Goal: Task Accomplishment & Management: Complete application form

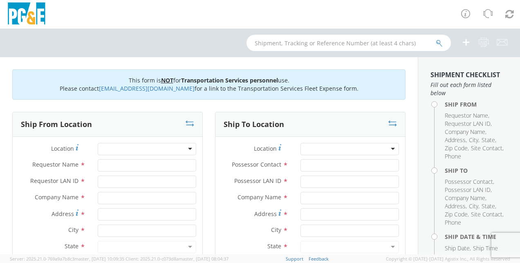
scroll to position [41, 0]
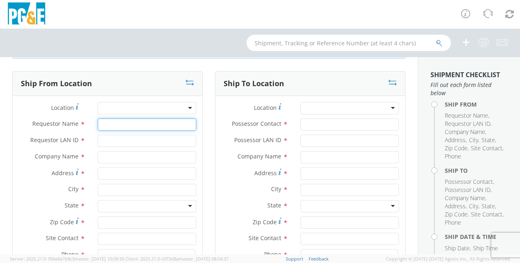
click at [109, 125] on input "Requestor Name *" at bounding box center [147, 124] width 98 height 12
type input "[PERSON_NAME]"
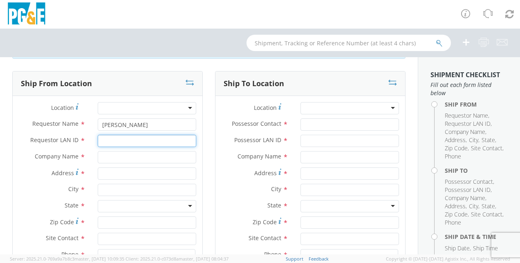
click at [105, 138] on input "Requestor LAN ID *" at bounding box center [147, 141] width 98 height 12
type input "JGN5"
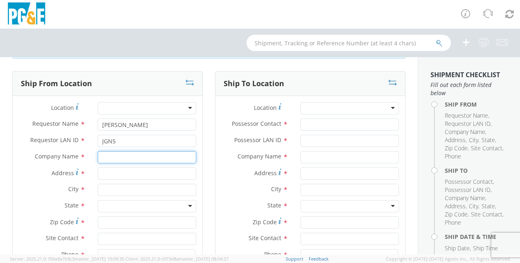
click at [98, 157] on input "text" at bounding box center [147, 157] width 98 height 12
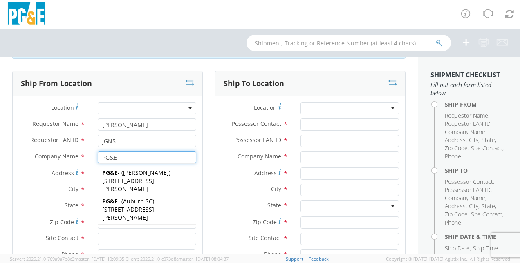
type input "PG&E"
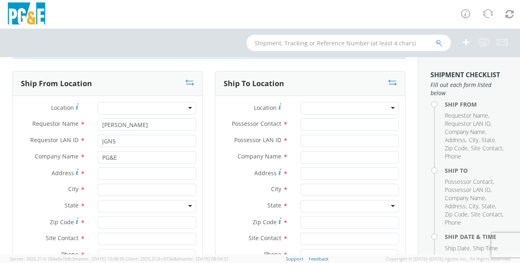
scroll to position [82, 0]
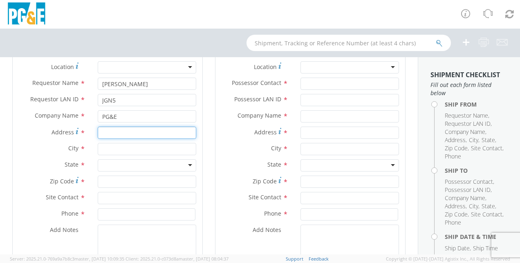
click at [106, 132] on input "Address *" at bounding box center [147, 133] width 98 height 12
type input "[STREET_ADDRESS][PERSON_NAME]"
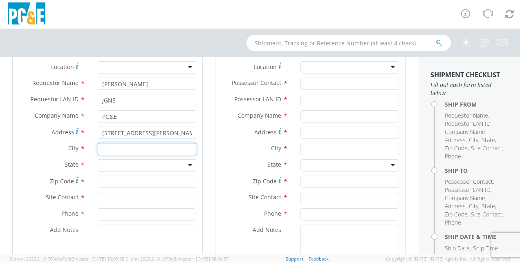
click at [111, 150] on input "text" at bounding box center [147, 149] width 98 height 12
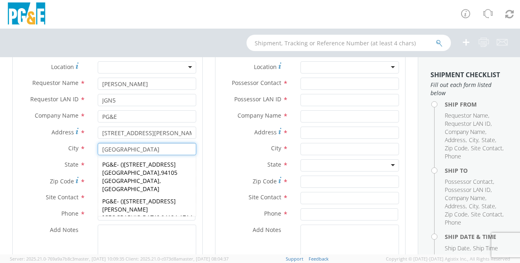
type input "[GEOGRAPHIC_DATA]"
click at [11, 177] on div "Ship From Location Location * (OBSOLETE) [GEOGRAPHIC_DATA] SC - GC TRAILER (OBS…" at bounding box center [107, 165] width 203 height 271
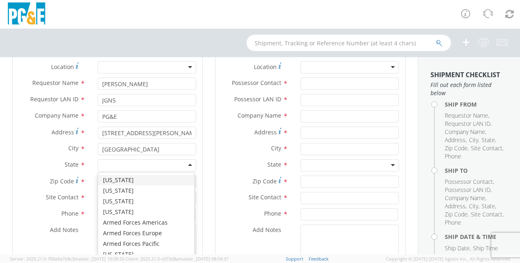
click at [134, 165] on div at bounding box center [147, 165] width 98 height 12
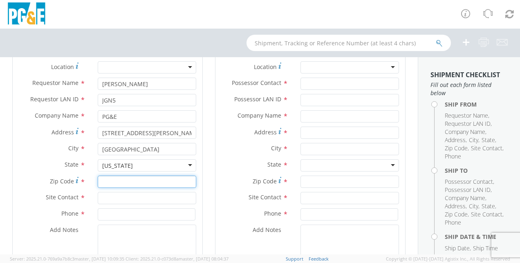
click at [106, 183] on input "Zip Code *" at bounding box center [147, 182] width 98 height 12
type input "94110"
click at [101, 199] on input "text" at bounding box center [147, 198] width 98 height 12
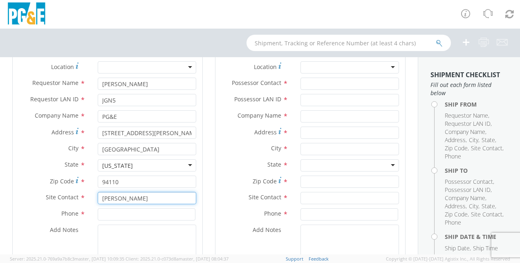
type input "[PERSON_NAME]"
click at [107, 214] on input at bounding box center [147, 214] width 98 height 12
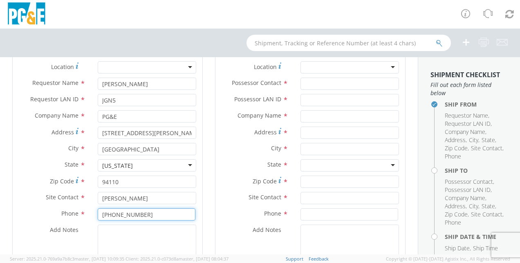
type input "[PHONE_NUMBER]"
click at [109, 228] on textarea "Add Notes *" at bounding box center [147, 253] width 98 height 56
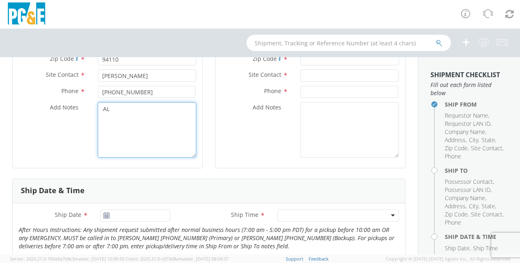
type textarea "A"
type textarea "ALLREADY BOOKED WITH EPPLERS"
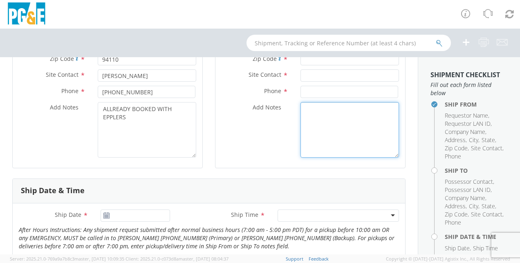
click at [304, 114] on textarea "Add Notes *" at bounding box center [349, 130] width 98 height 56
type textarea "ALLREADY BOOKED WITH EPPLERS"
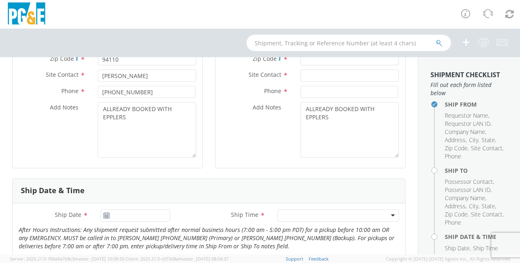
click at [299, 84] on div "Site Contact *" at bounding box center [310, 77] width 190 height 16
click at [309, 94] on input at bounding box center [349, 92] width 98 height 12
type input "[PHONE_NUMBER]"
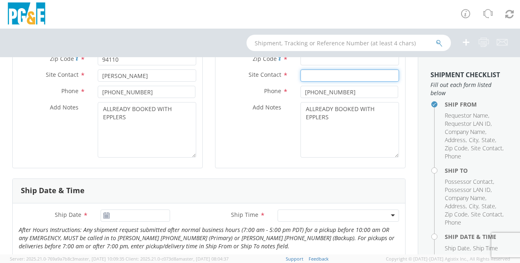
click at [302, 74] on input "text" at bounding box center [349, 75] width 98 height 12
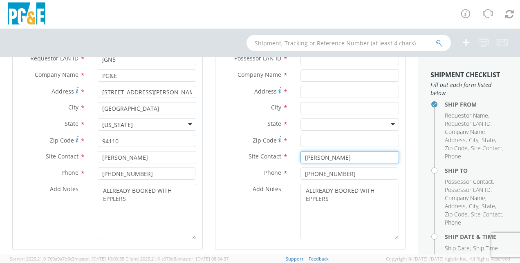
scroll to position [82, 0]
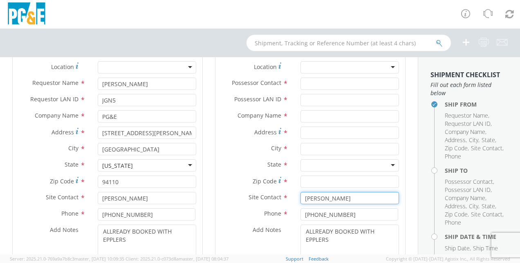
type input "[PERSON_NAME]"
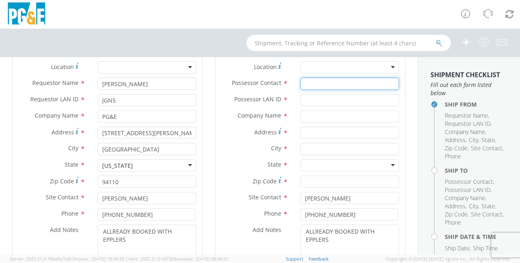
click at [308, 85] on input "Possessor Contact *" at bounding box center [349, 84] width 98 height 12
type input "[PERSON_NAME]"
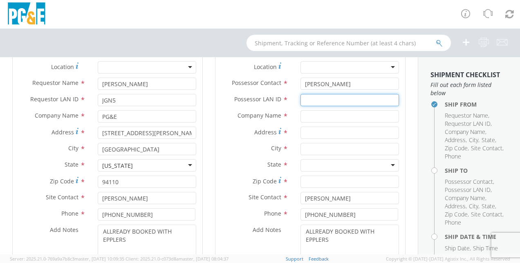
click at [307, 100] on input "Possessor LAN ID *" at bounding box center [349, 100] width 98 height 12
type input "JGN5"
click at [313, 118] on input "text" at bounding box center [349, 116] width 98 height 12
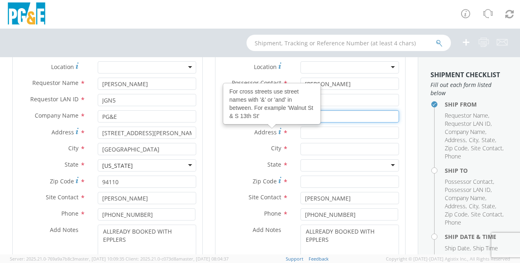
type input "PG$E"
click at [215, 162] on label "State *" at bounding box center [254, 164] width 79 height 11
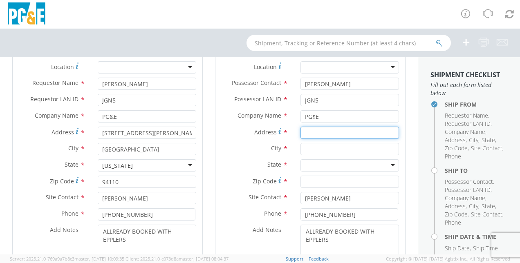
click at [306, 132] on input "Address *" at bounding box center [349, 133] width 98 height 12
type input "[STREET_ADDRESS]"
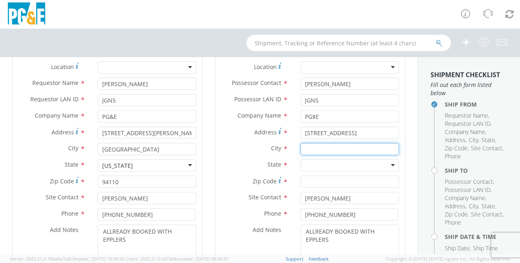
click at [308, 147] on input "text" at bounding box center [349, 149] width 98 height 12
type input "STOCKTON"
click at [336, 166] on div at bounding box center [349, 165] width 98 height 12
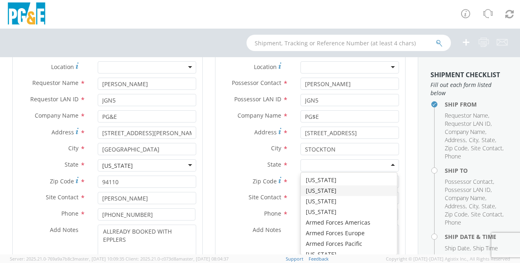
scroll to position [41, 0]
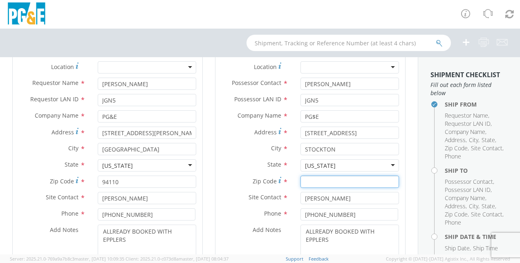
click at [309, 185] on input "Zip Code *" at bounding box center [349, 182] width 98 height 12
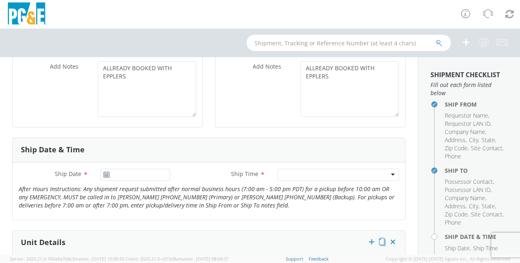
type input "95204"
click at [105, 174] on use at bounding box center [106, 175] width 6 height 6
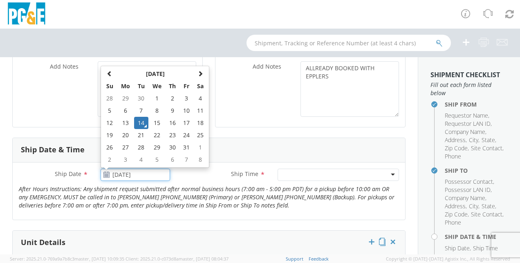
click at [116, 173] on input "[DATE]" at bounding box center [135, 175] width 69 height 12
click at [171, 120] on td "16" at bounding box center [172, 123] width 14 height 12
type input "[DATE]"
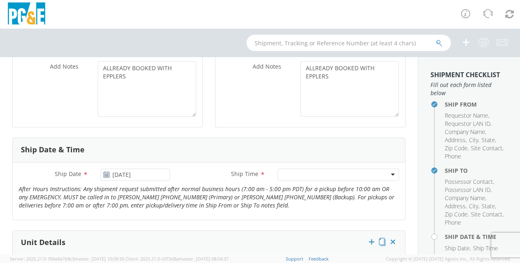
click at [388, 174] on div at bounding box center [337, 175] width 121 height 12
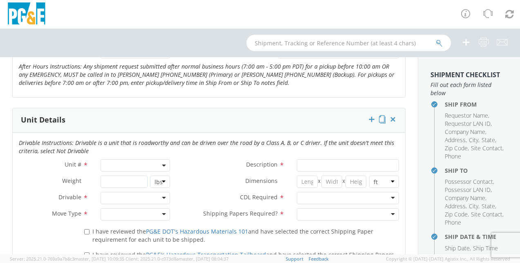
scroll to position [409, 0]
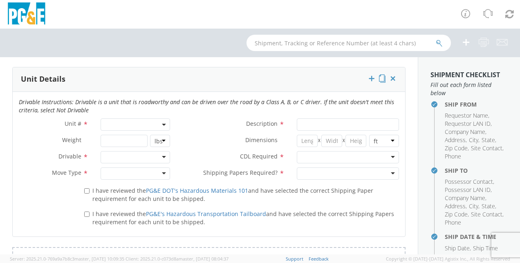
click at [162, 124] on b at bounding box center [164, 125] width 4 height 2
click at [119, 139] on input "search" at bounding box center [135, 138] width 64 height 12
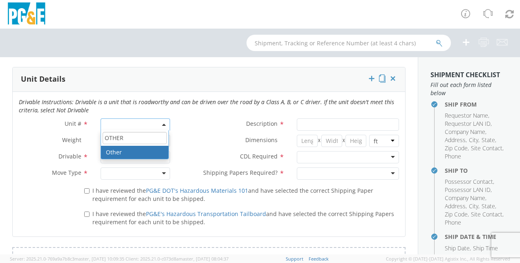
type input "OTHER"
select select "Other"
select select "? undefined:undefined ?"
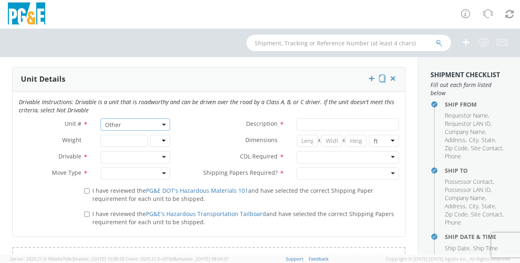
click at [163, 154] on div at bounding box center [135, 157] width 69 height 12
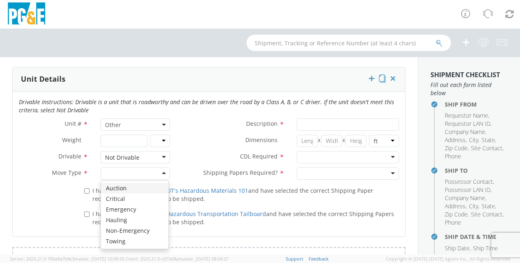
click at [163, 172] on div at bounding box center [135, 174] width 69 height 12
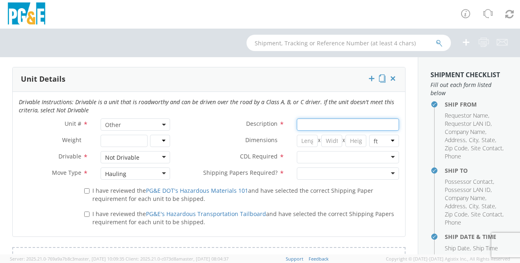
click at [303, 125] on input "Description *" at bounding box center [348, 124] width 102 height 12
type input "24' AUGER"
click at [386, 157] on div at bounding box center [348, 157] width 102 height 12
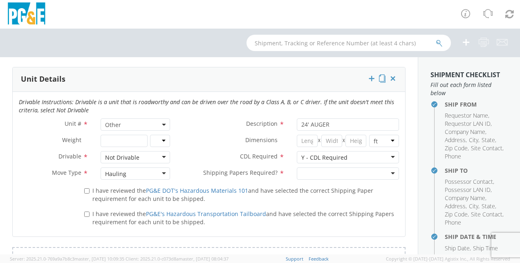
click at [387, 172] on div at bounding box center [348, 174] width 102 height 12
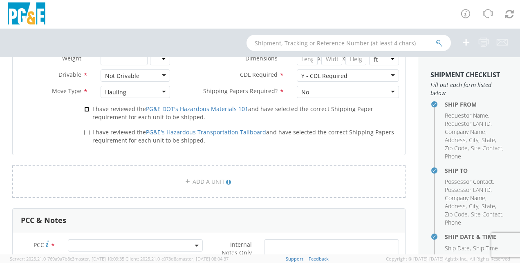
click at [84, 108] on input "I have reviewed the PG&E DOT's Hazardous Materials 101 and have selected the co…" at bounding box center [86, 109] width 5 height 5
checkbox input "true"
click at [85, 132] on input "I have reviewed the PG&E's Hazardous Transportation Tailboard and have selected…" at bounding box center [86, 132] width 5 height 5
checkbox input "true"
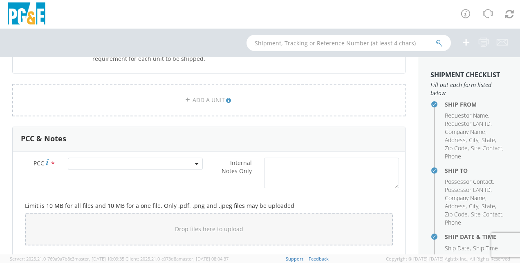
scroll to position [613, 0]
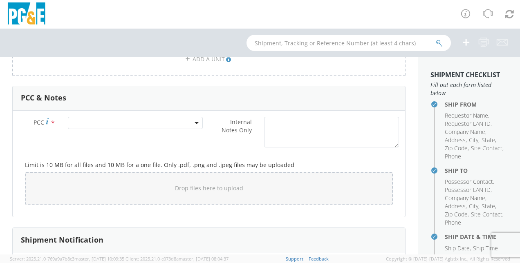
click at [190, 125] on span at bounding box center [135, 123] width 135 height 12
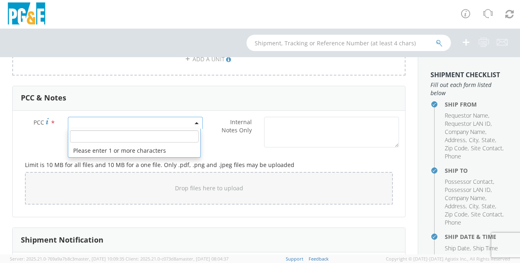
click at [106, 137] on input "number" at bounding box center [134, 136] width 129 height 12
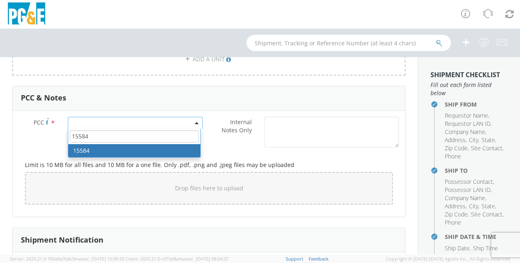
type input "15584"
select select "15584"
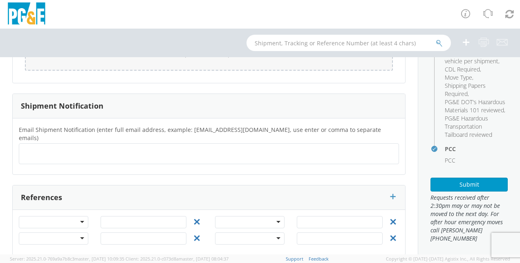
scroll to position [265, 0]
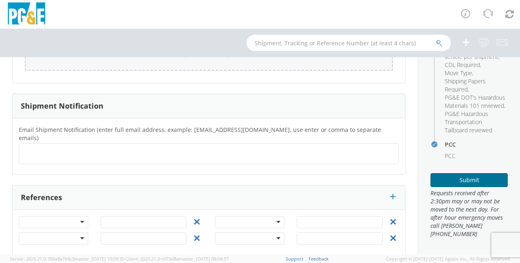
click at [466, 183] on button "Submit" at bounding box center [468, 180] width 77 height 14
